Goal: Find specific page/section: Find specific page/section

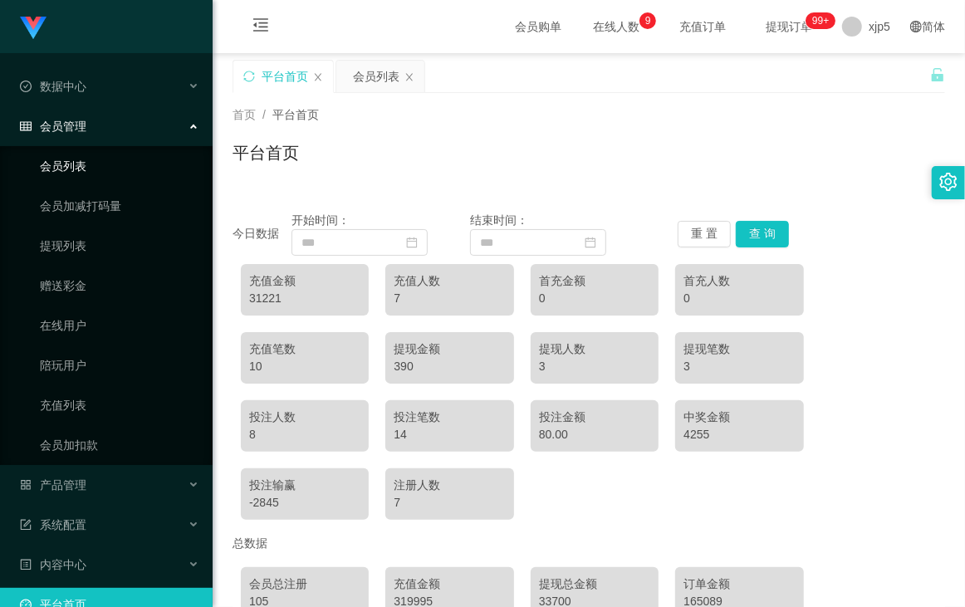
scroll to position [165, 0]
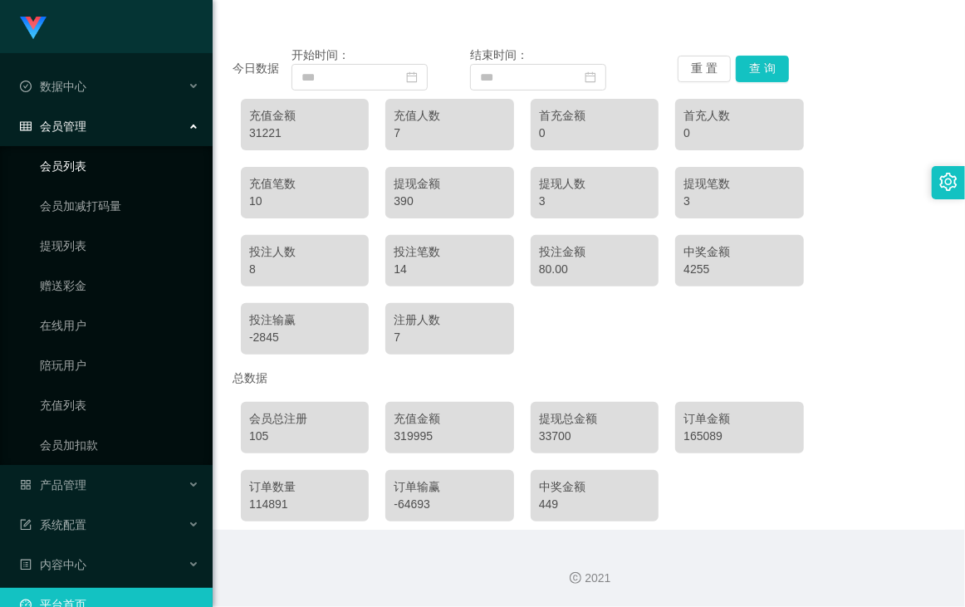
click at [101, 166] on link "会员列表" at bounding box center [120, 166] width 160 height 33
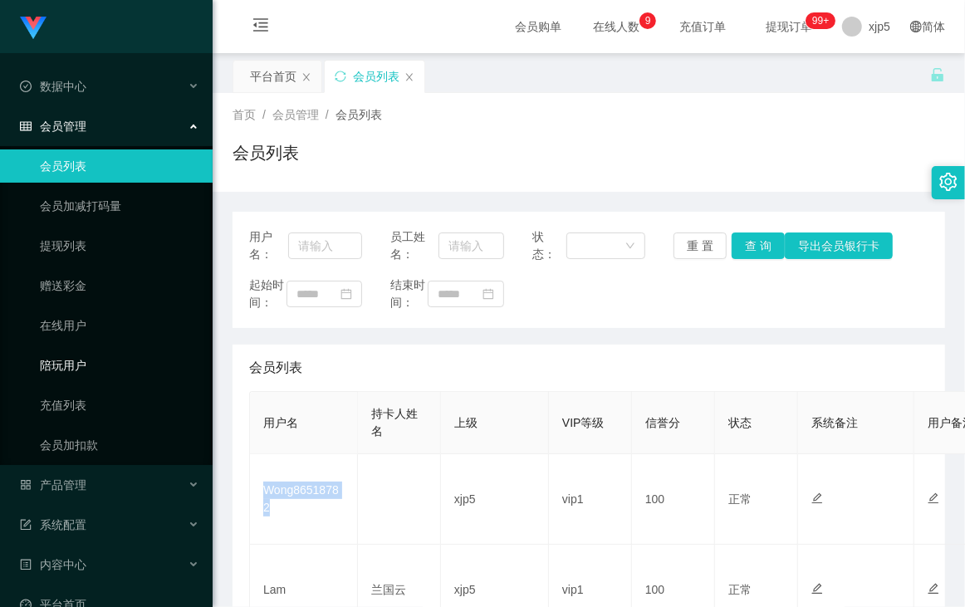
scroll to position [63, 0]
